Goal: Find specific page/section: Find specific page/section

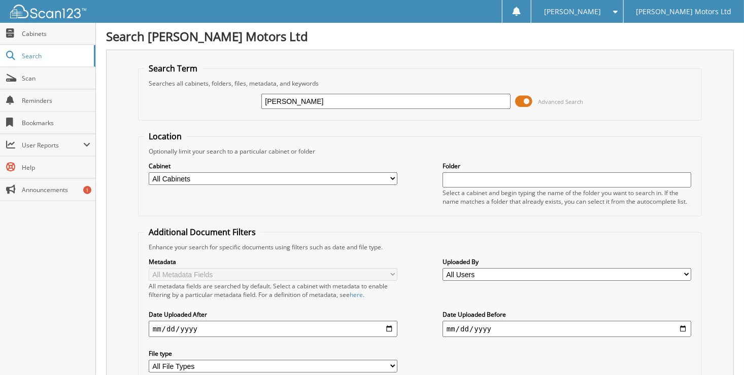
type input "[PERSON_NAME]"
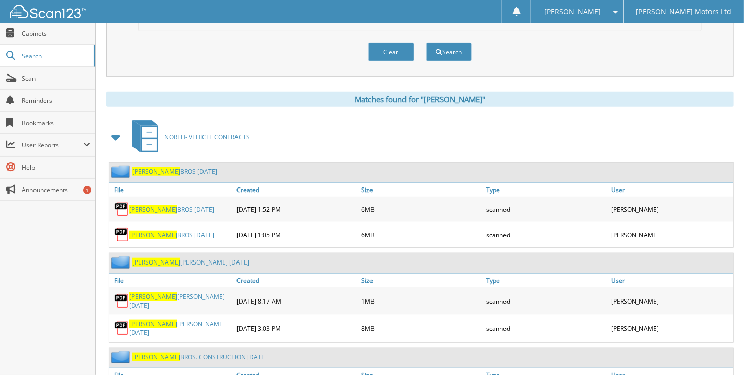
scroll to position [355, 0]
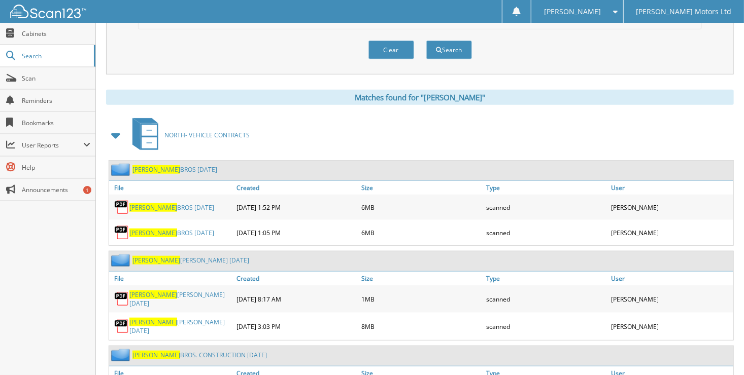
click at [170, 229] on link "ADAMS BROS JULY 2025" at bounding box center [171, 233] width 85 height 9
drag, startPoint x: 240, startPoint y: 45, endPoint x: 164, endPoint y: 68, distance: 79.7
click at [240, 45] on div "Clear Search" at bounding box center [420, 49] width 564 height 41
